Goal: Information Seeking & Learning: Find specific fact

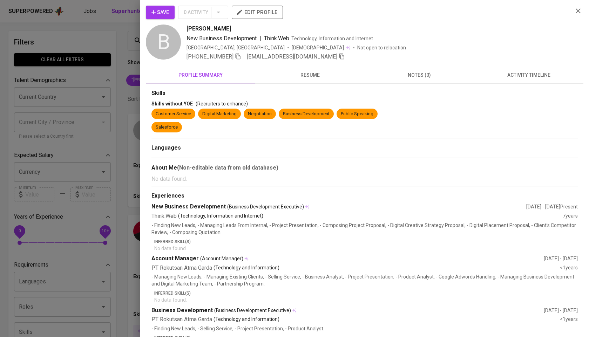
click at [131, 39] on div at bounding box center [294, 168] width 589 height 337
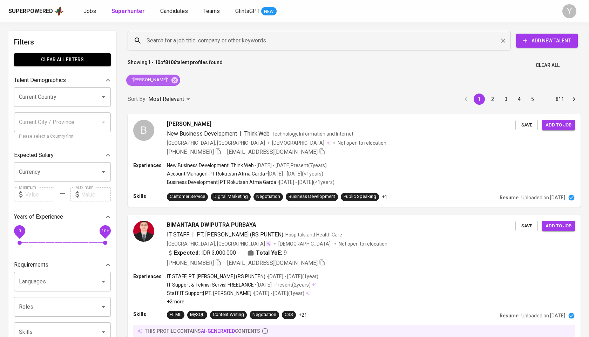
drag, startPoint x: 193, startPoint y: 81, endPoint x: 187, endPoint y: 33, distance: 48.7
click at [178, 81] on icon at bounding box center [174, 80] width 6 height 6
click at [187, 33] on div "Search for a job title, company or other keywords" at bounding box center [319, 41] width 383 height 20
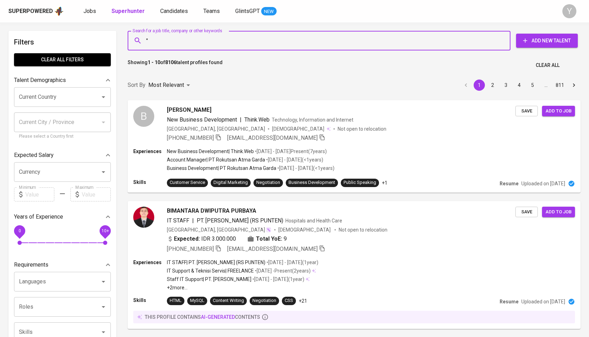
paste input "[PERSON_NAME]"
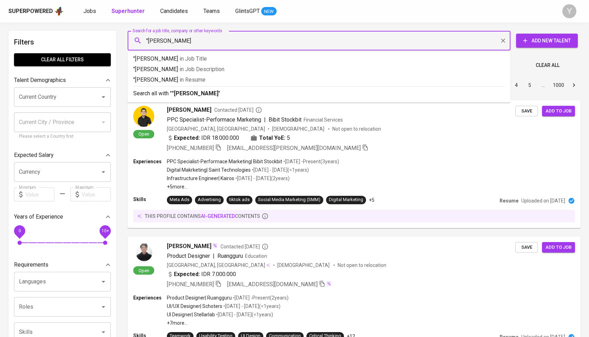
type input ""[PERSON_NAME]""
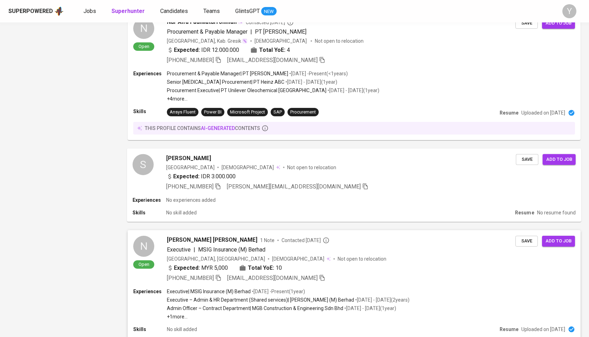
scroll to position [640, 0]
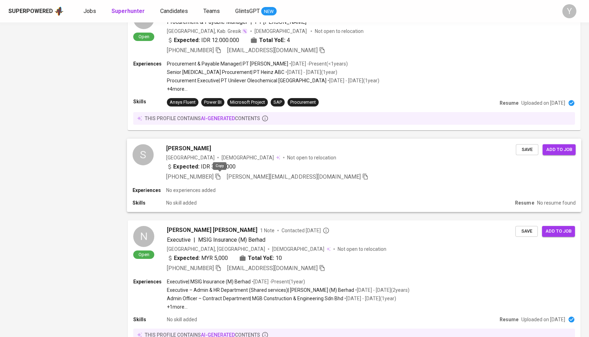
click at [219, 175] on icon "button" at bounding box center [218, 176] width 6 height 6
click at [215, 177] on span "[PHONE_NUMBER]" at bounding box center [193, 177] width 55 height 8
click at [219, 176] on icon "button" at bounding box center [218, 176] width 6 height 6
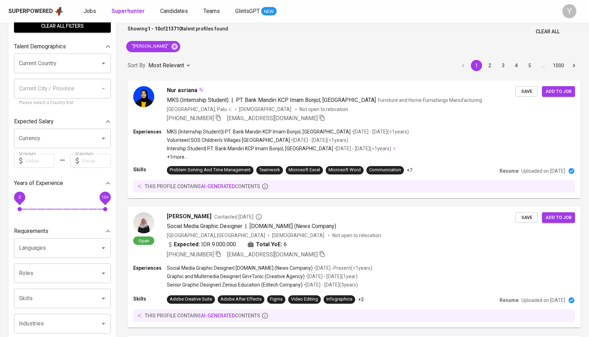
scroll to position [0, 0]
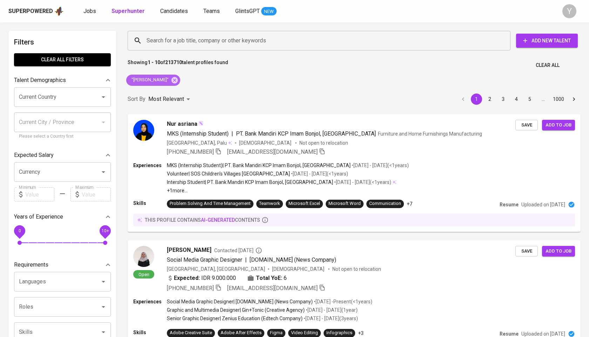
click at [173, 78] on span ""[PERSON_NAME]"" at bounding box center [149, 80] width 47 height 7
drag, startPoint x: 182, startPoint y: 78, endPoint x: 200, endPoint y: 39, distance: 42.8
click at [178, 78] on icon at bounding box center [174, 80] width 6 height 6
click at [200, 39] on input "Search for a job title, company or other keywords" at bounding box center [321, 40] width 352 height 13
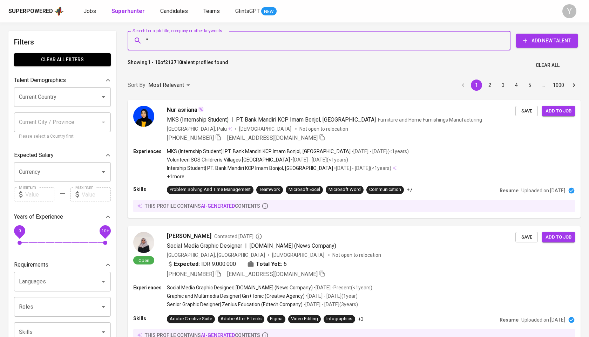
paste input "[PERSON_NAME]"
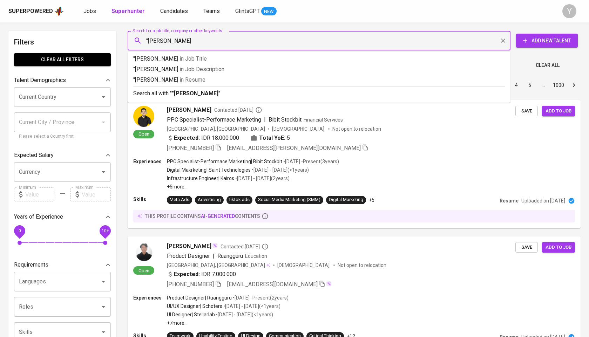
type input ""Fradita Dwisheilla""
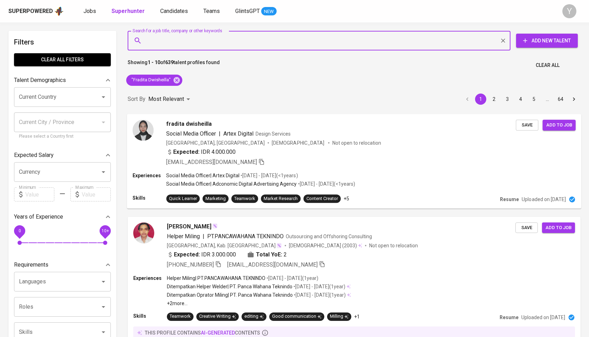
click at [258, 161] on icon "button" at bounding box center [261, 161] width 6 height 6
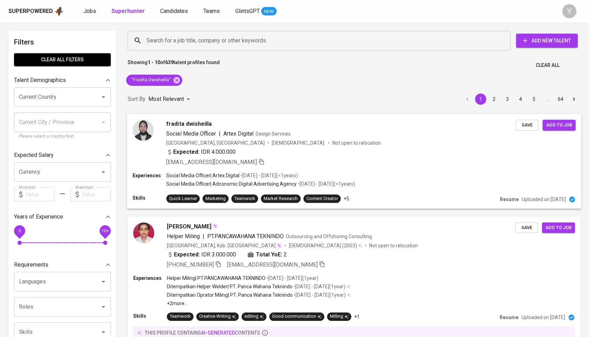
click at [329, 160] on div "[EMAIL_ADDRESS][DOMAIN_NAME]" at bounding box center [340, 162] width 349 height 8
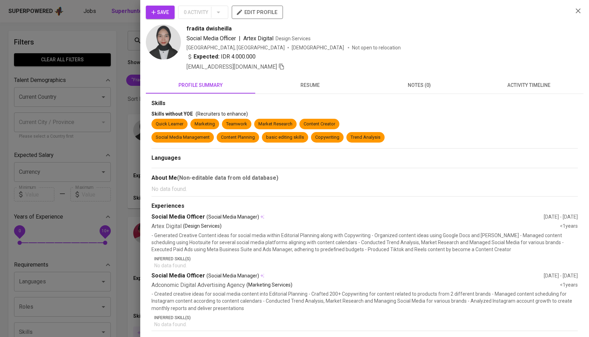
scroll to position [40, 0]
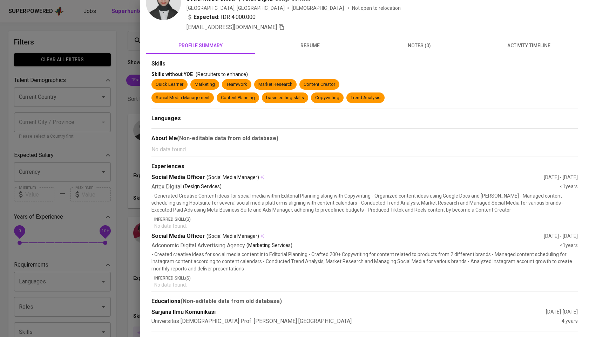
click at [75, 116] on div at bounding box center [294, 168] width 589 height 337
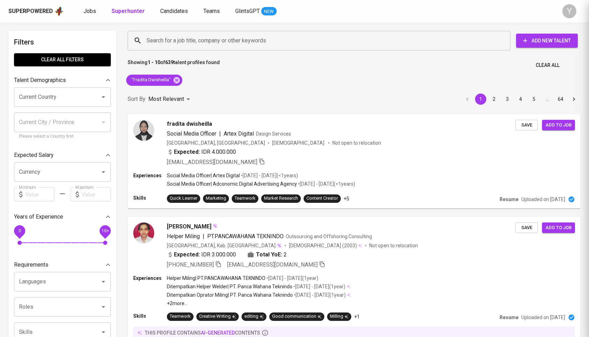
scroll to position [0, 0]
click at [205, 41] on input "Search for a job title, company or other keywords" at bounding box center [321, 40] width 352 height 13
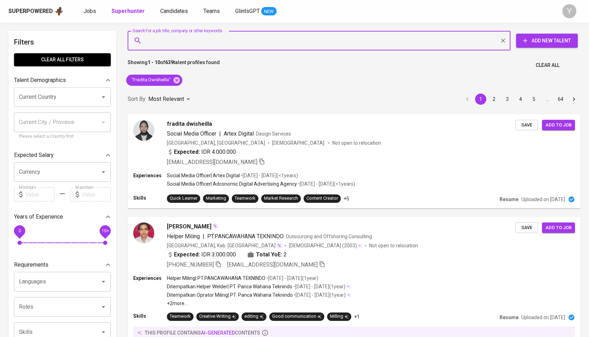
paste input "rzwijayanto@gmail.com"
type input "rzwijayanto@gmail.com"
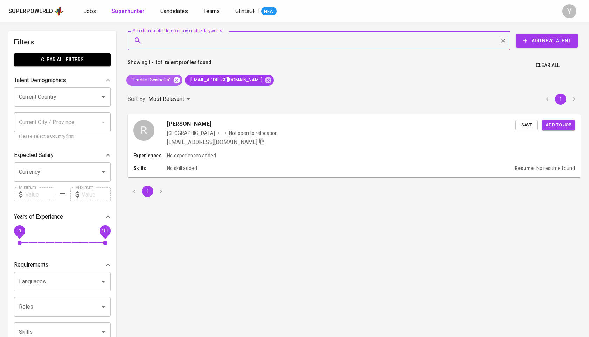
click at [176, 80] on icon at bounding box center [177, 80] width 8 height 8
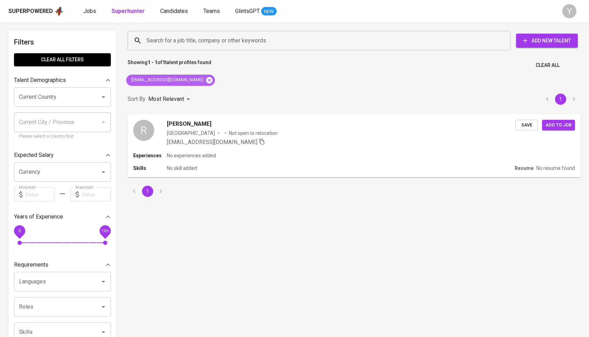
click at [206, 82] on icon at bounding box center [209, 80] width 6 height 6
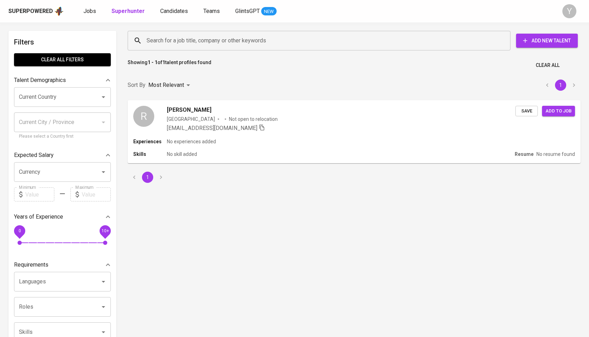
click at [219, 36] on input "Search for a job title, company or other keywords" at bounding box center [321, 40] width 352 height 13
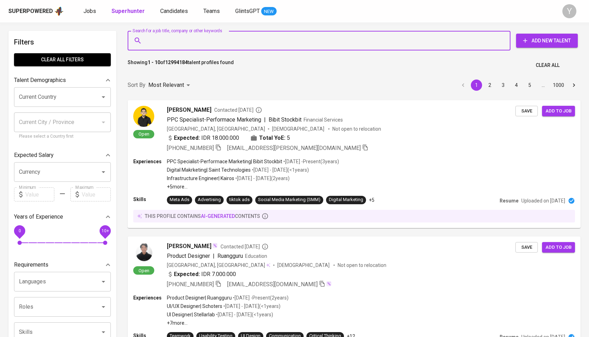
paste input "ollarmdhni@gmail.com"
type input "ollarmdhni@gmail.com"
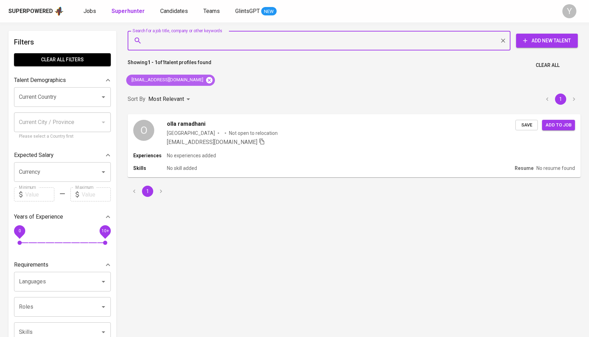
click at [206, 79] on icon at bounding box center [209, 80] width 6 height 6
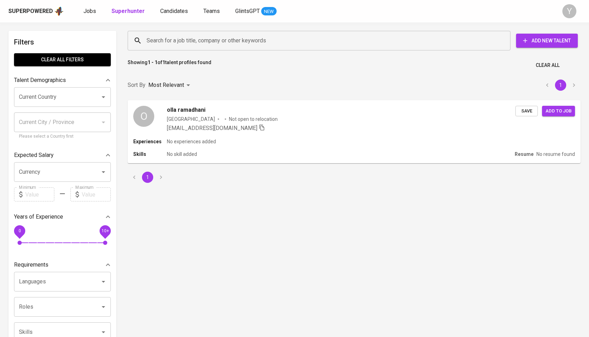
click at [200, 47] on input "Search for a job title, company or other keywords" at bounding box center [321, 40] width 352 height 13
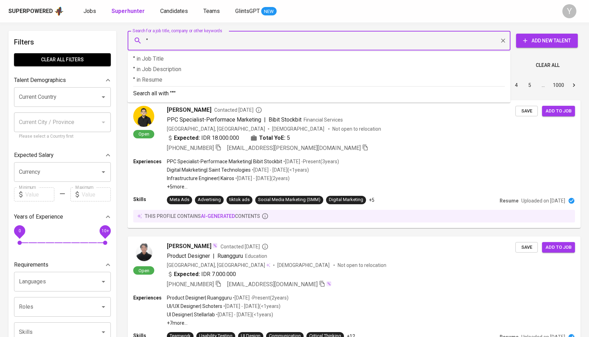
paste input "Balindra Argya"
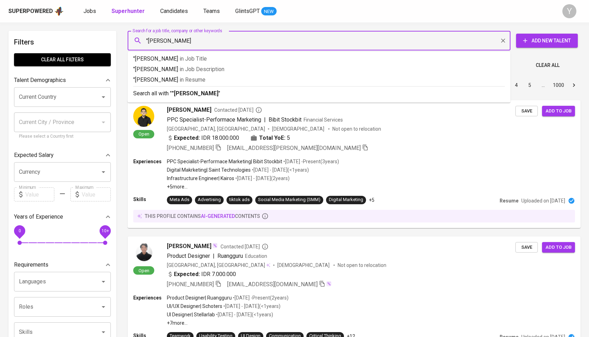
type input ""Balindra Argya""
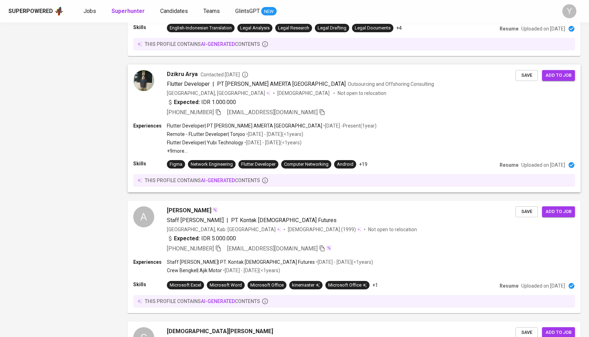
scroll to position [1040, 0]
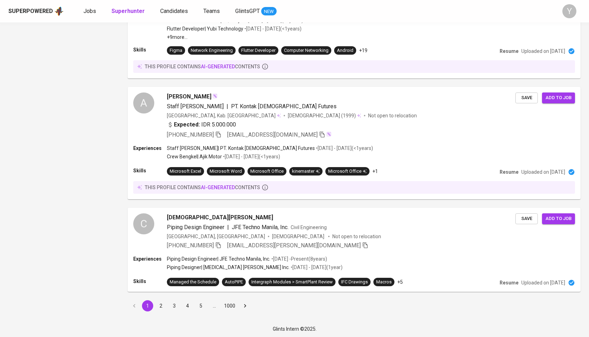
click at [161, 307] on button "2" at bounding box center [160, 305] width 11 height 11
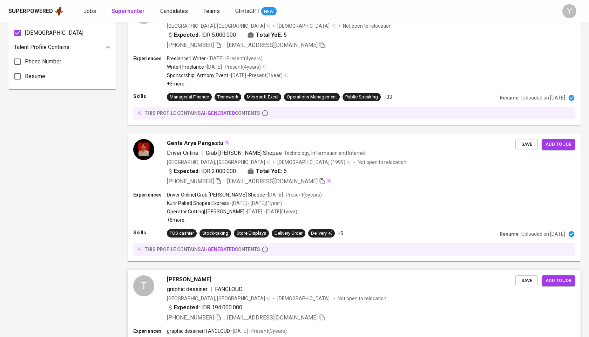
scroll to position [589, 0]
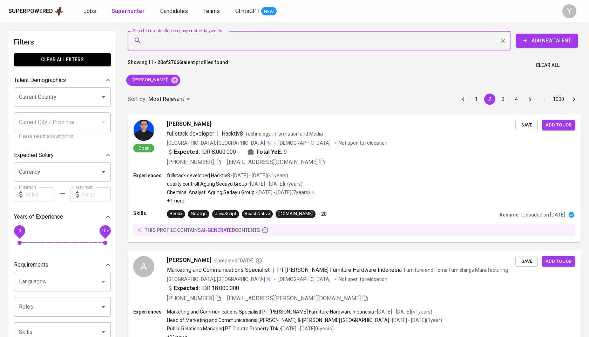
click at [185, 44] on input "Search for a job title, company or other keywords" at bounding box center [321, 40] width 352 height 13
paste input "Medilink Digital Medika"
type input "Medilink Digital Medika"
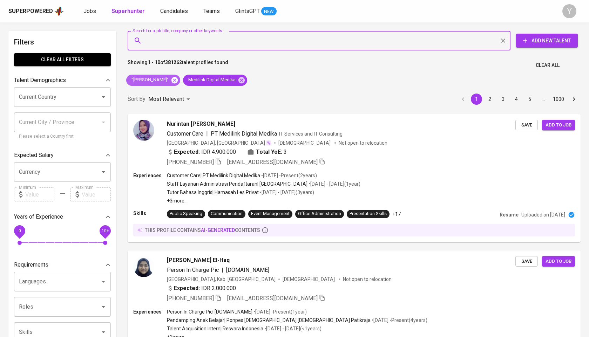
click at [171, 80] on icon at bounding box center [174, 80] width 6 height 6
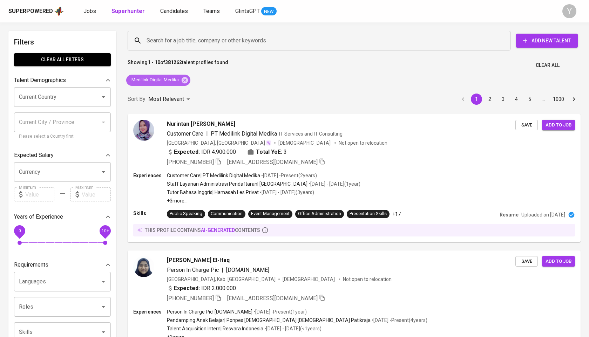
click at [169, 80] on span "Medilink Digital Medika" at bounding box center [154, 80] width 57 height 7
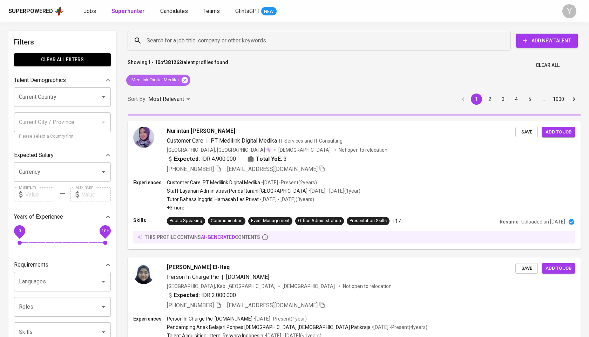
click at [184, 80] on icon at bounding box center [185, 80] width 8 height 8
click at [184, 43] on input "Search for a job title, company or other keywords" at bounding box center [321, 40] width 352 height 13
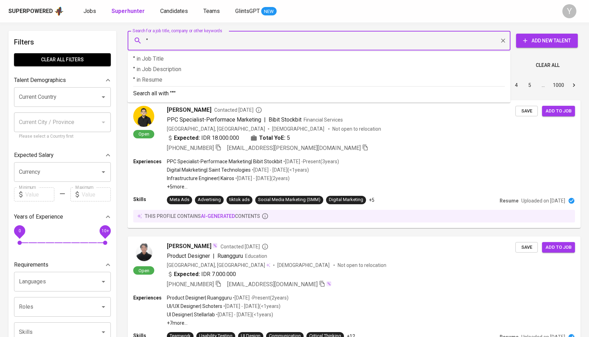
paste input "Cindytia Bintara"
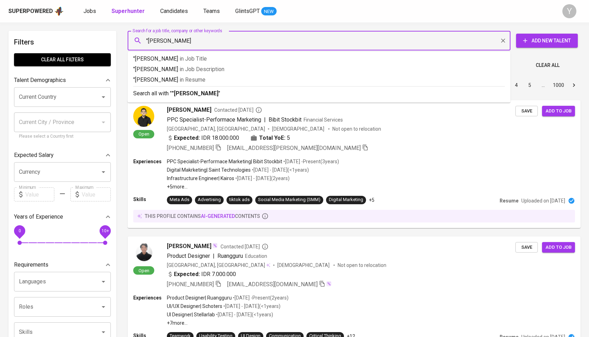
type input ""Cindytia Bintara""
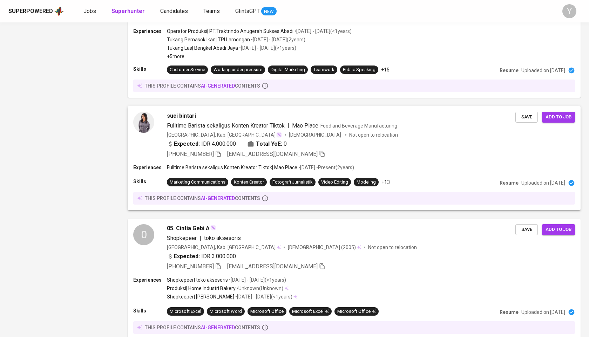
scroll to position [1026, 0]
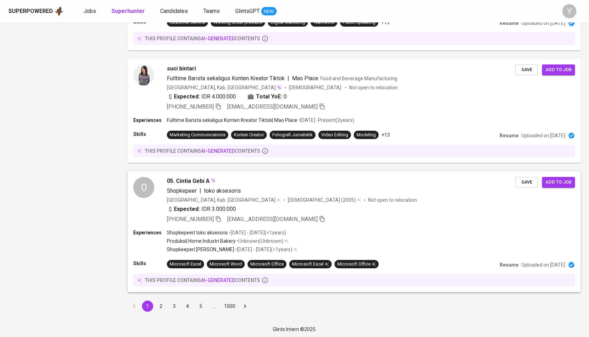
click at [260, 193] on div "Shopkepeer | toko aksesoris" at bounding box center [341, 191] width 348 height 8
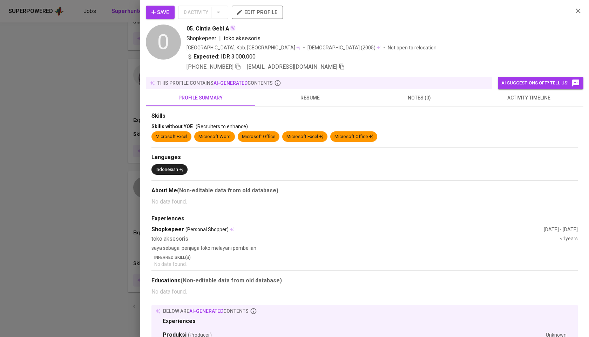
click at [77, 74] on div at bounding box center [294, 168] width 589 height 337
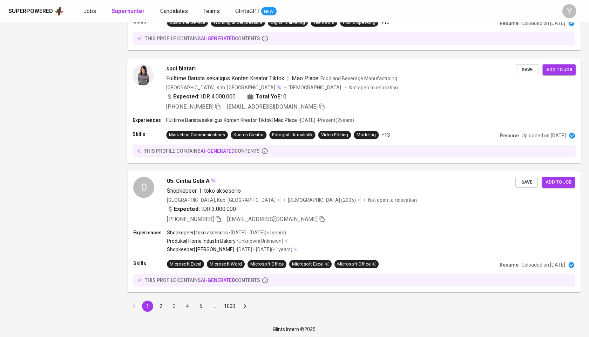
scroll to position [0, 0]
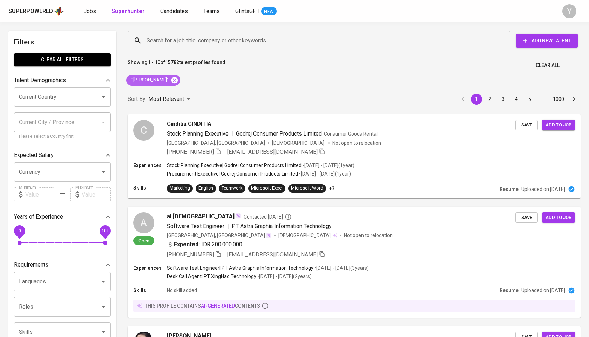
click at [172, 79] on icon at bounding box center [174, 80] width 6 height 6
click at [178, 36] on input "Search for a job title, company or other keywords" at bounding box center [321, 40] width 352 height 13
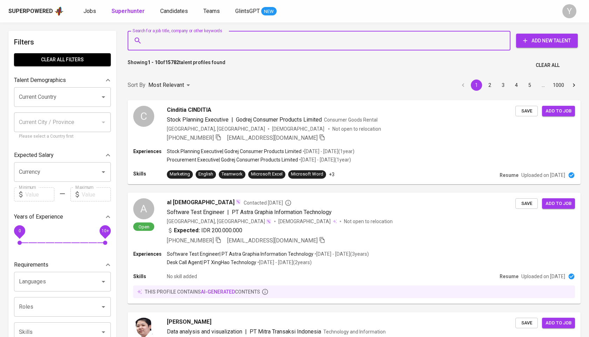
paste input "jumnahdwip11@gmail.com"
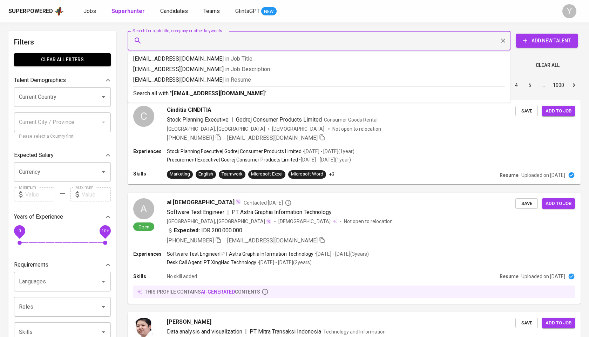
type input "jumnahdwip11@gmail.com"
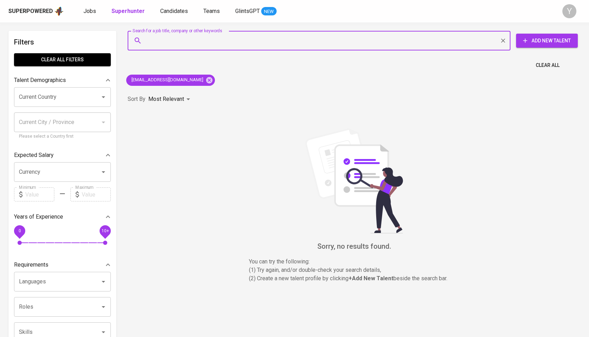
click at [195, 74] on div "jumnahdwip11@gmail.com" at bounding box center [170, 80] width 94 height 17
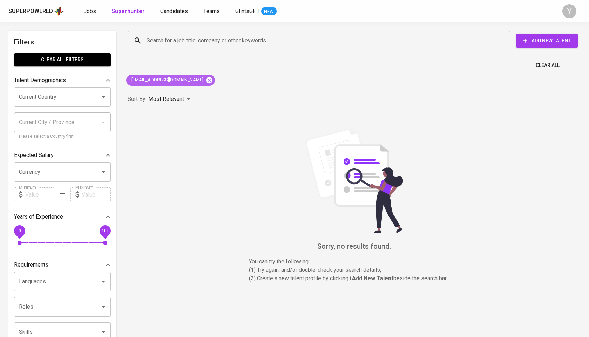
click at [206, 80] on icon at bounding box center [209, 80] width 6 height 6
click at [212, 39] on input "Search for a job title, company or other keywords" at bounding box center [321, 40] width 352 height 13
paste input "patalalaprasetyo@gmail.com"
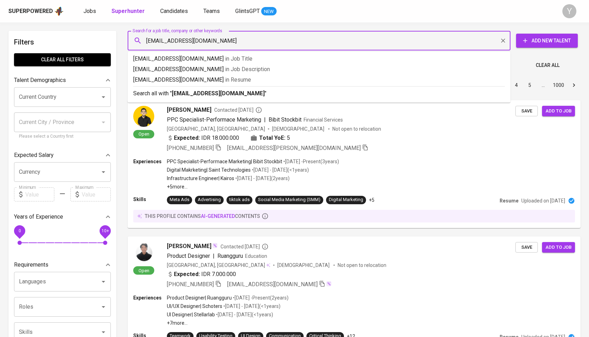
type input "patalalaprasetyo@gmail.com"
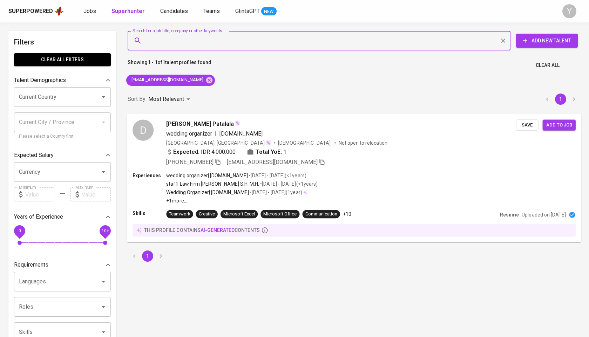
click at [221, 163] on icon "button" at bounding box center [218, 161] width 6 height 6
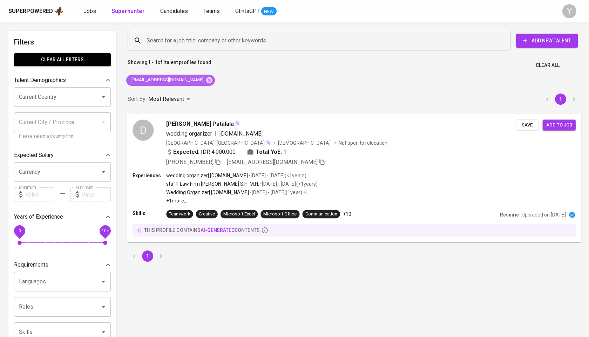
drag, startPoint x: 197, startPoint y: 82, endPoint x: 197, endPoint y: 70, distance: 12.3
click at [206, 82] on icon at bounding box center [209, 80] width 6 height 6
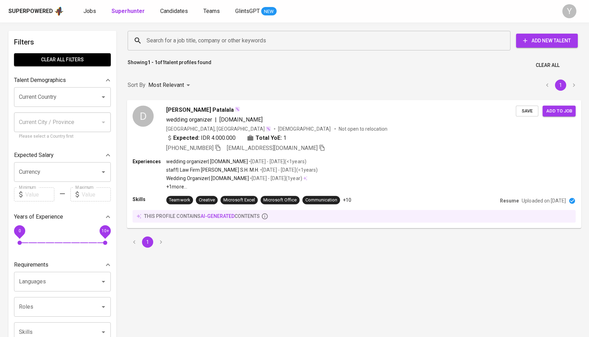
click at [191, 41] on input "Search for a job title, company or other keywords" at bounding box center [321, 40] width 352 height 13
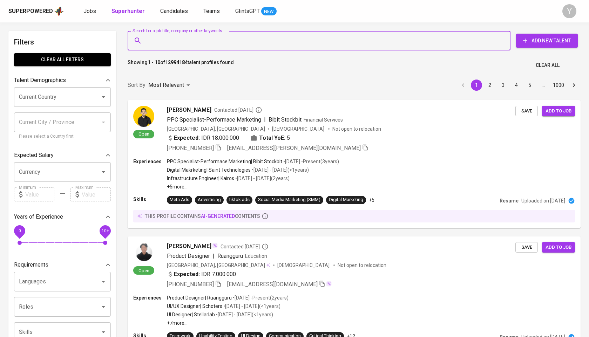
paste input "Hans Wijaya"
type input "Hans Wijaya"
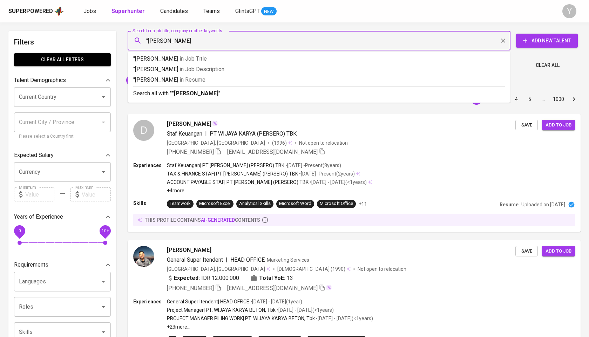
type input ""Hans Wijaya""
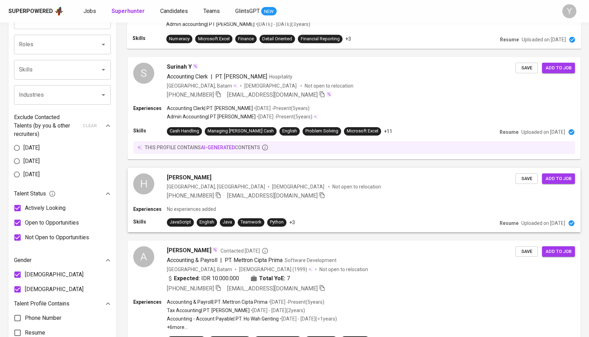
scroll to position [263, 0]
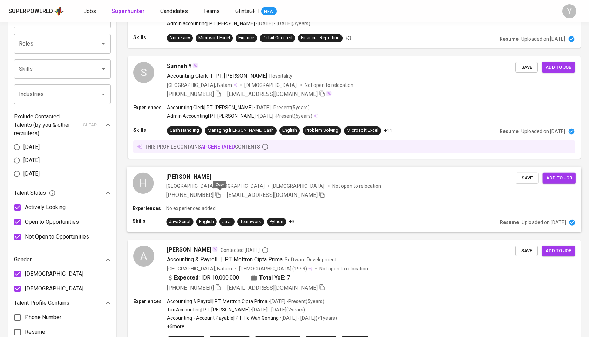
click at [219, 195] on icon "button" at bounding box center [218, 194] width 6 height 6
click at [332, 183] on p "Not open to relocation" at bounding box center [356, 186] width 49 height 7
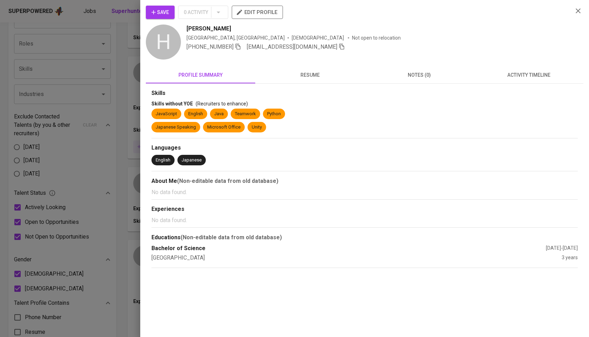
click at [108, 133] on div at bounding box center [294, 168] width 589 height 337
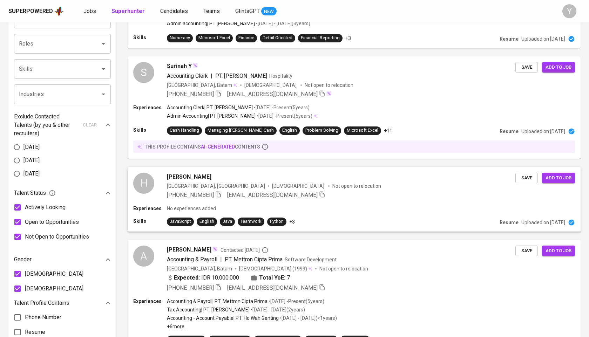
click at [218, 193] on icon "button" at bounding box center [218, 194] width 6 height 6
